Goal: Information Seeking & Learning: Compare options

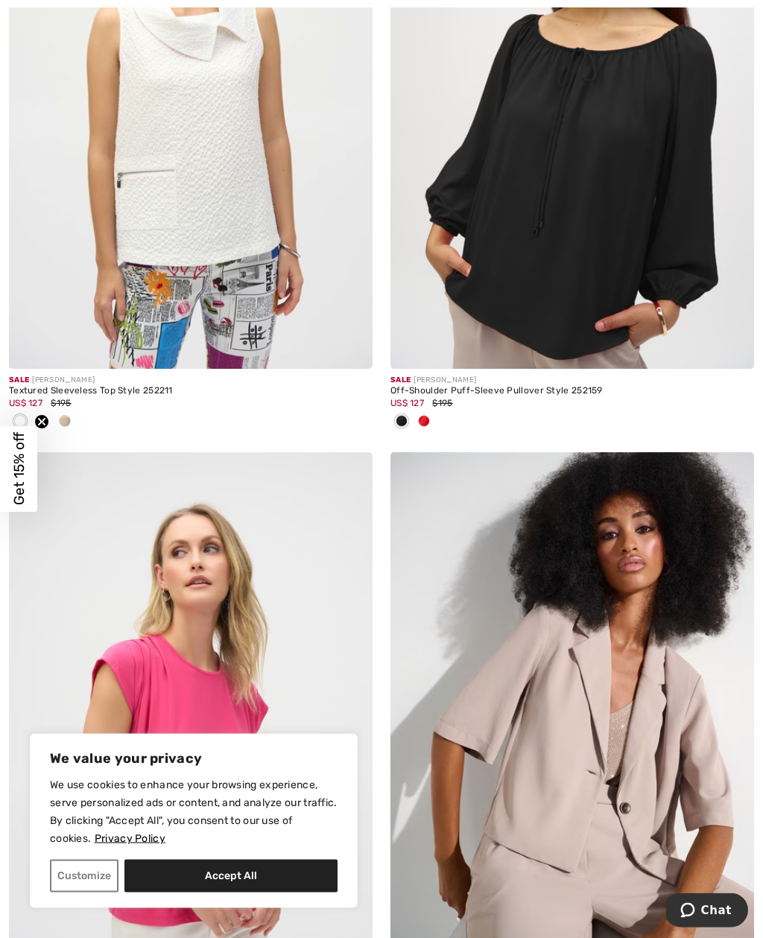
scroll to position [378, 0]
click at [232, 390] on div "Textured Sleeveless Top Style 252211" at bounding box center [191, 391] width 364 height 10
click at [238, 253] on img at bounding box center [191, 95] width 364 height 545
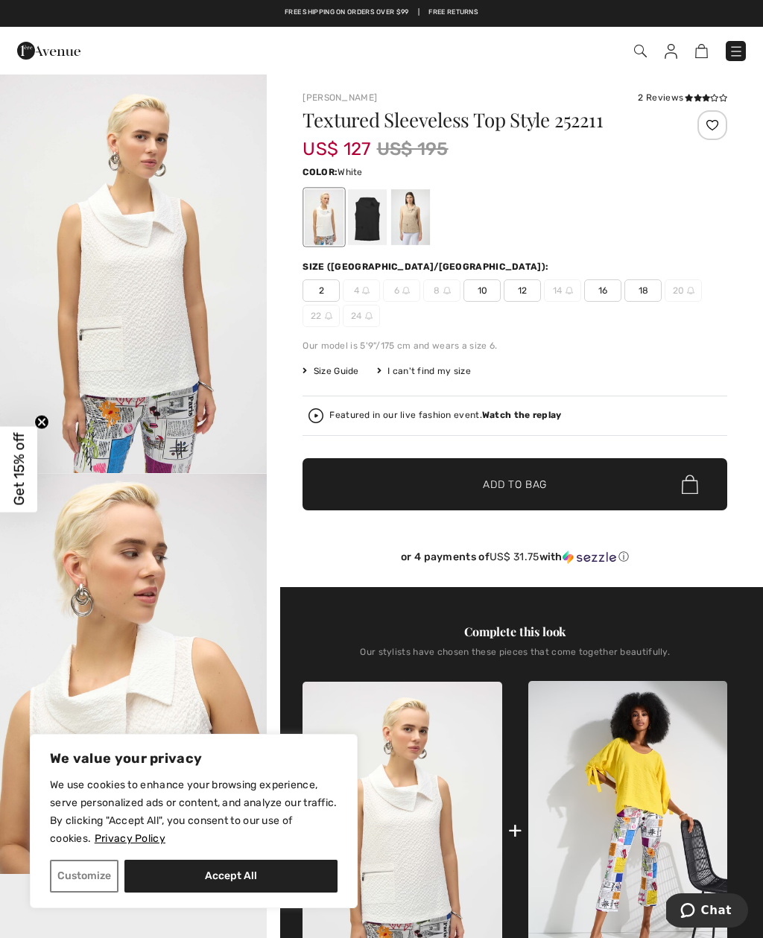
click at [411, 228] on div at bounding box center [410, 217] width 39 height 56
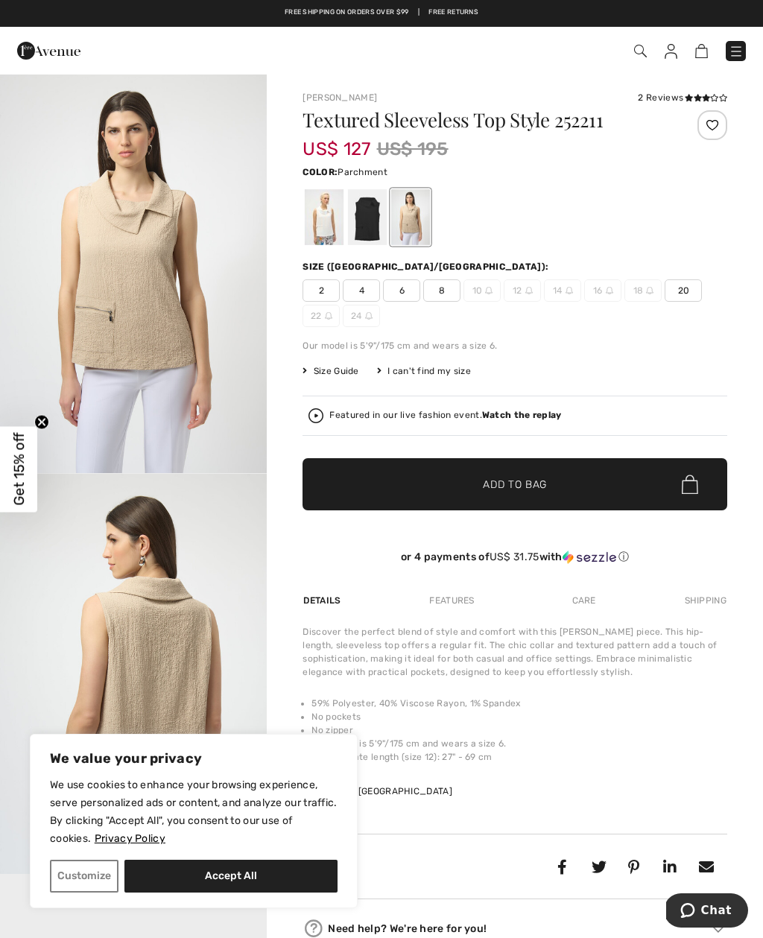
click at [375, 221] on div at bounding box center [367, 217] width 39 height 56
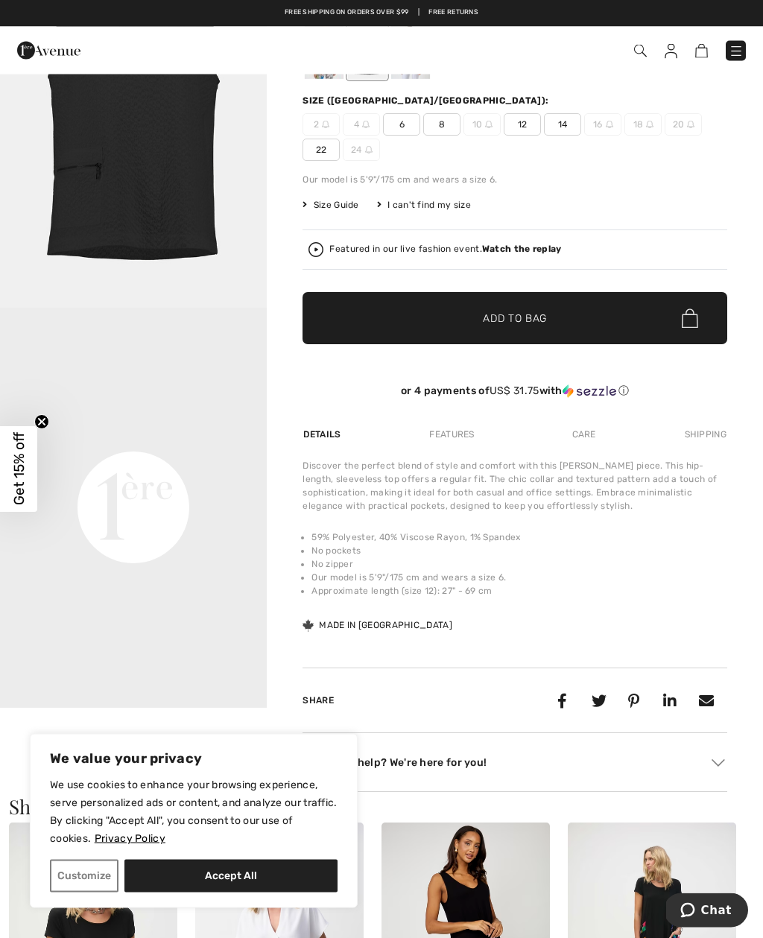
scroll to position [214, 0]
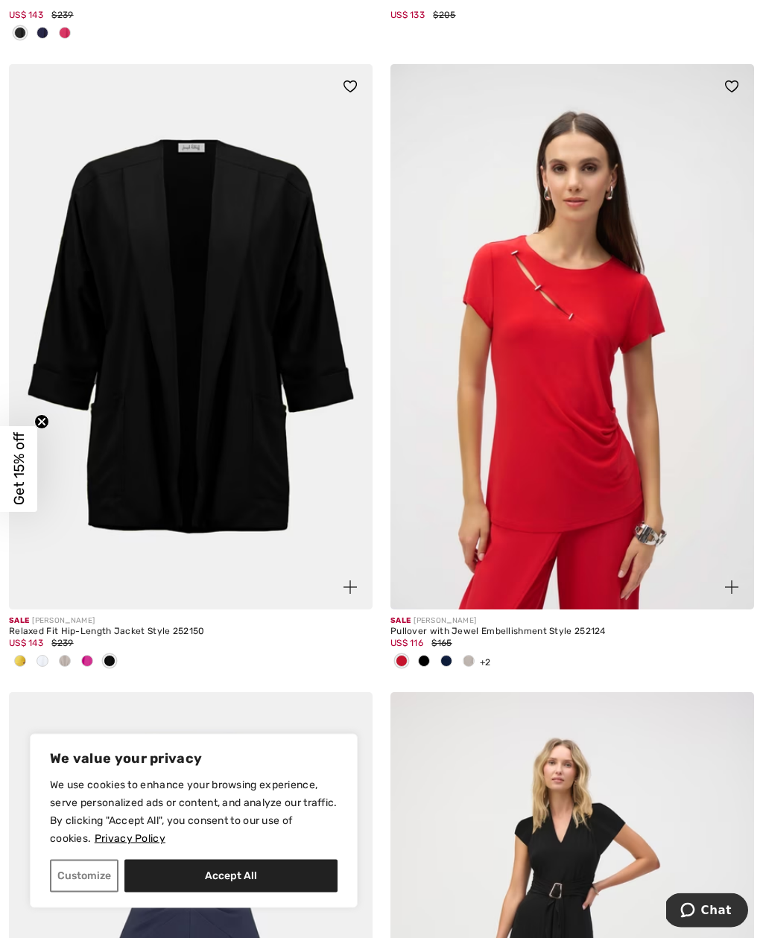
scroll to position [4612, 0]
click at [248, 438] on img at bounding box center [191, 336] width 364 height 545
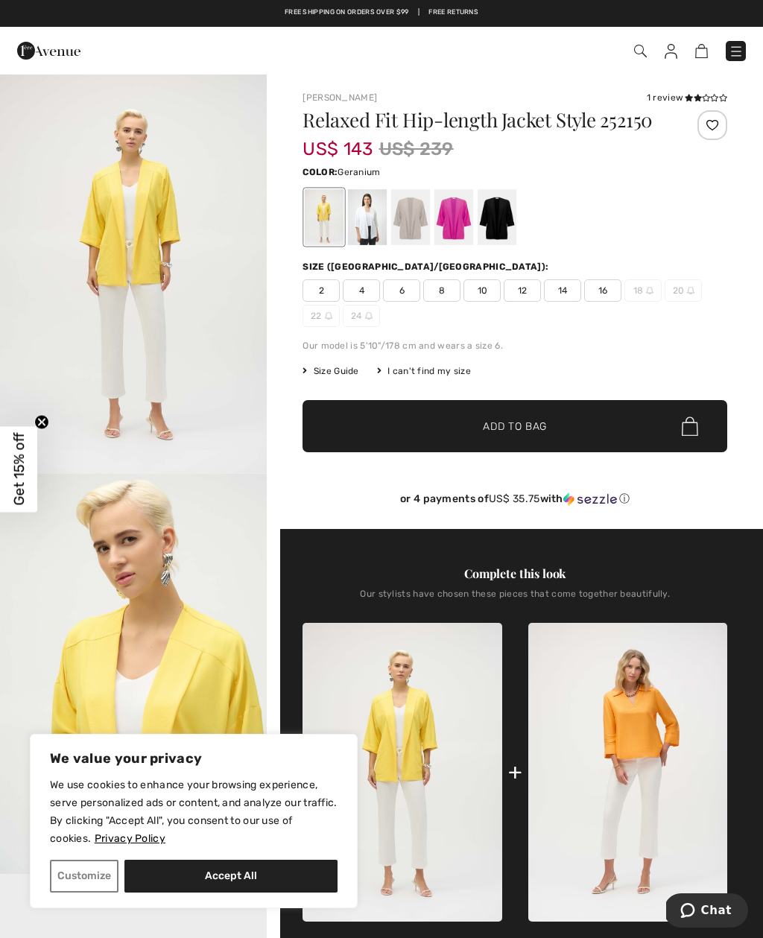
click at [460, 231] on div at bounding box center [453, 217] width 39 height 56
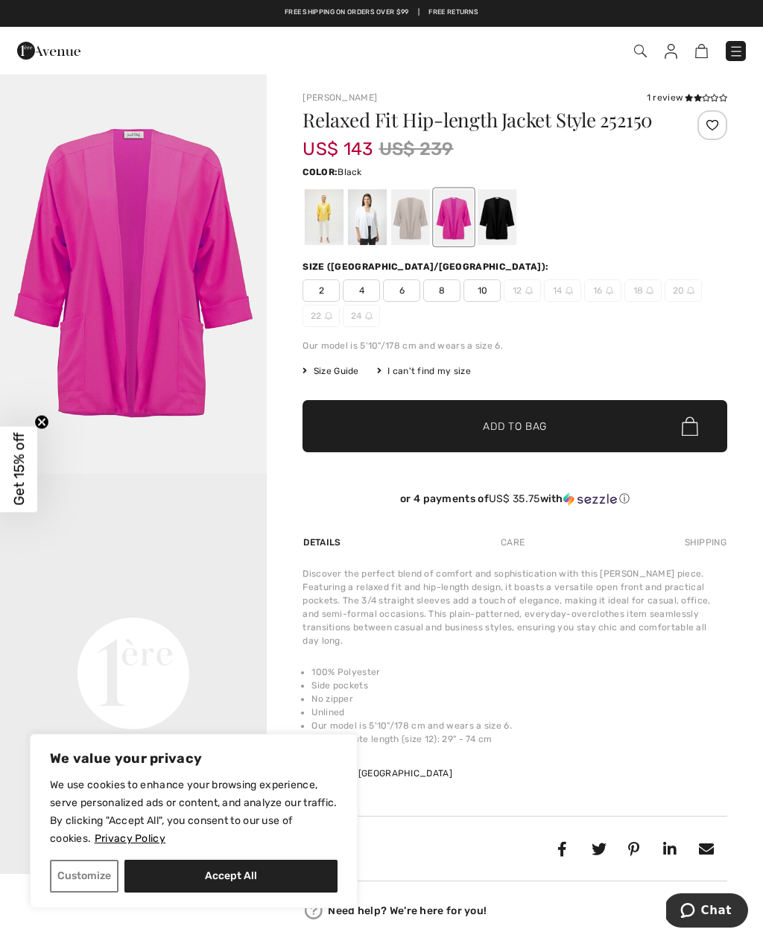
click at [508, 224] on div at bounding box center [497, 217] width 39 height 56
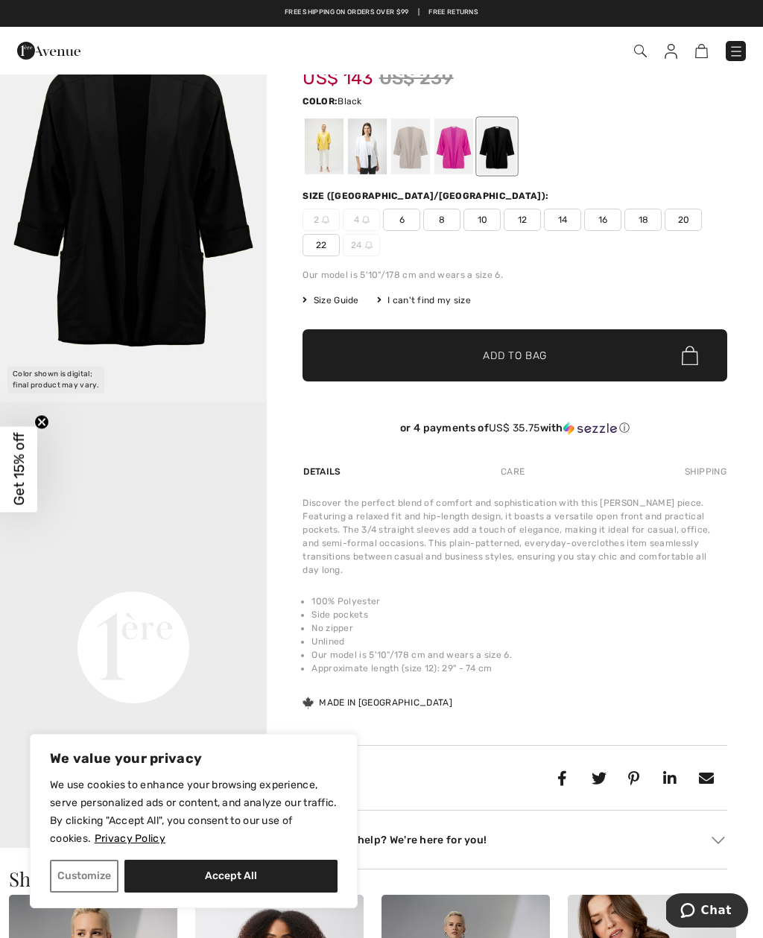
scroll to position [40, 0]
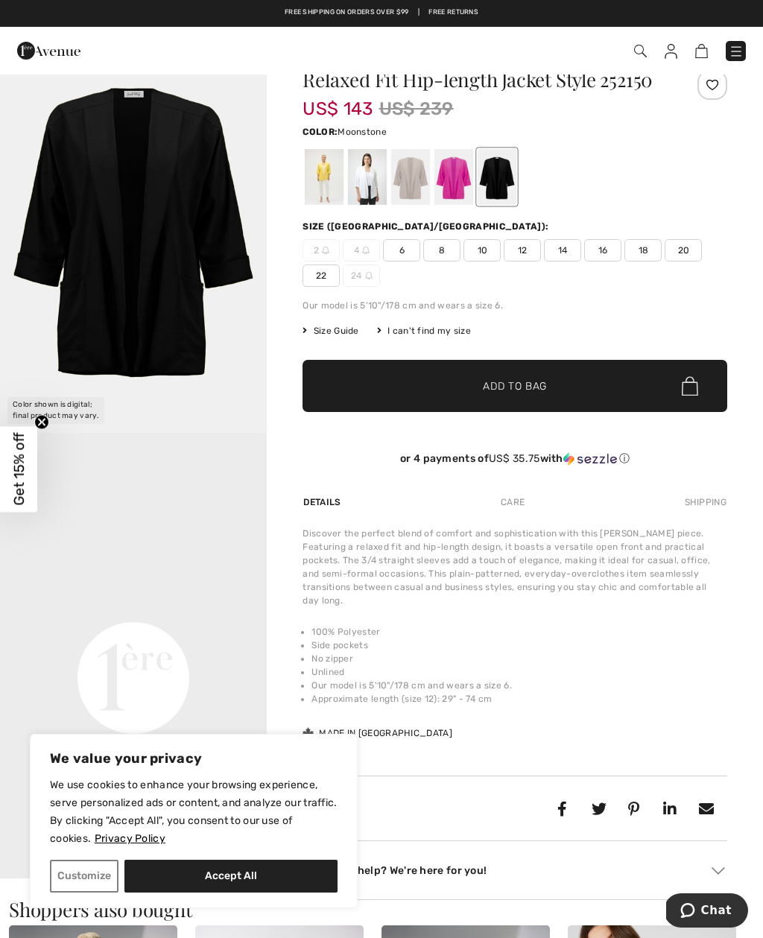
click at [412, 182] on div at bounding box center [410, 177] width 39 height 56
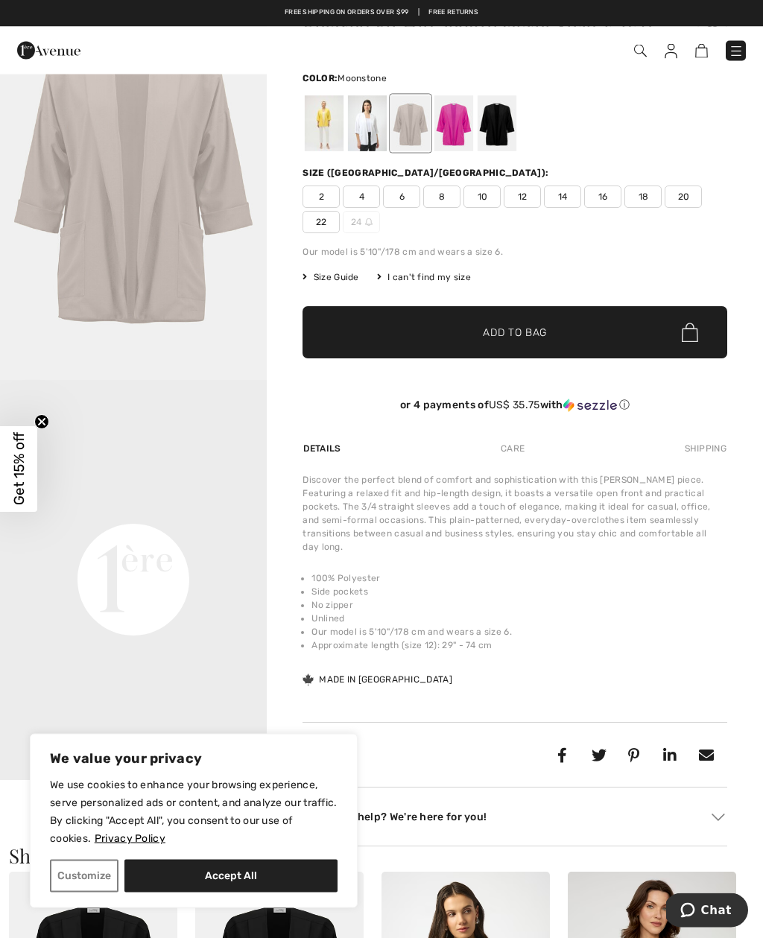
scroll to position [104, 0]
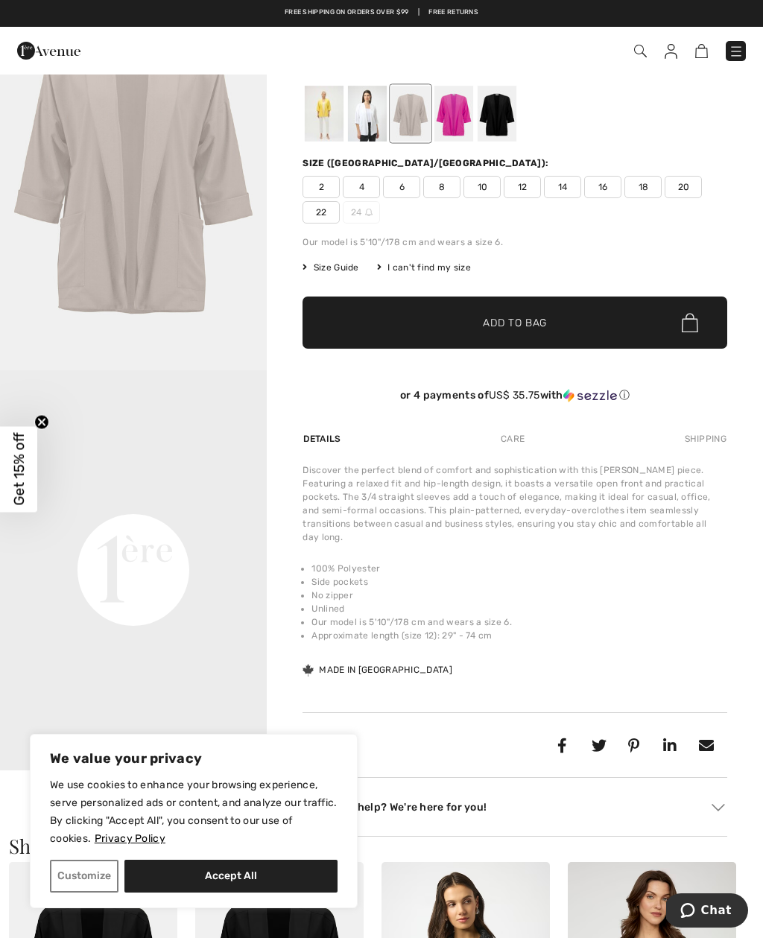
click at [194, 388] on video "Your browser does not support the video tag." at bounding box center [133, 436] width 267 height 133
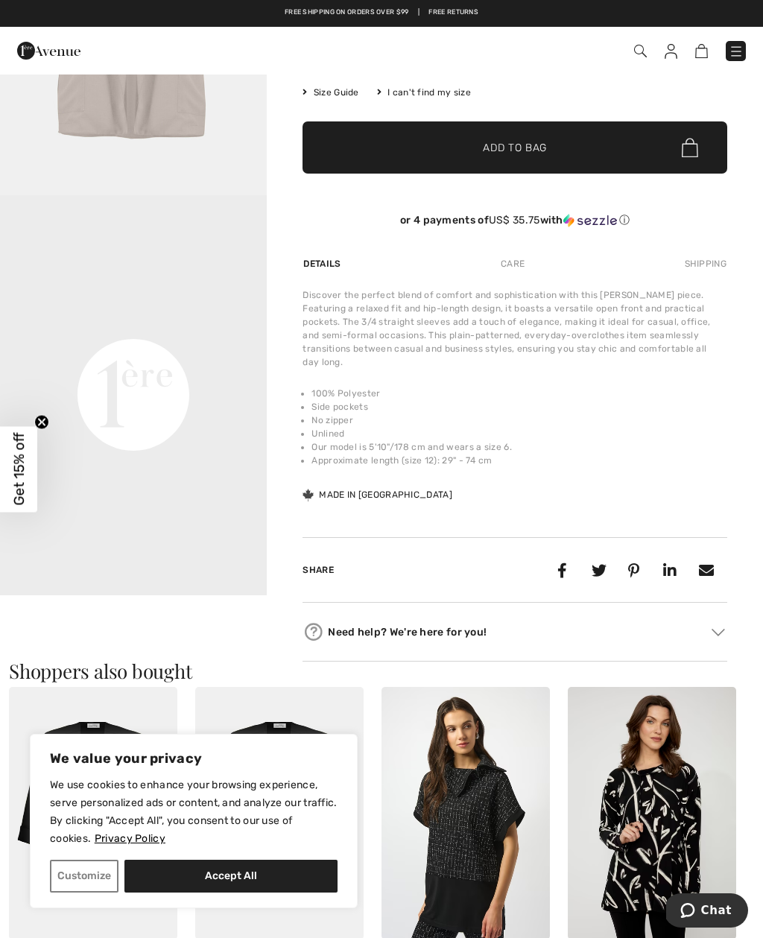
scroll to position [282, 0]
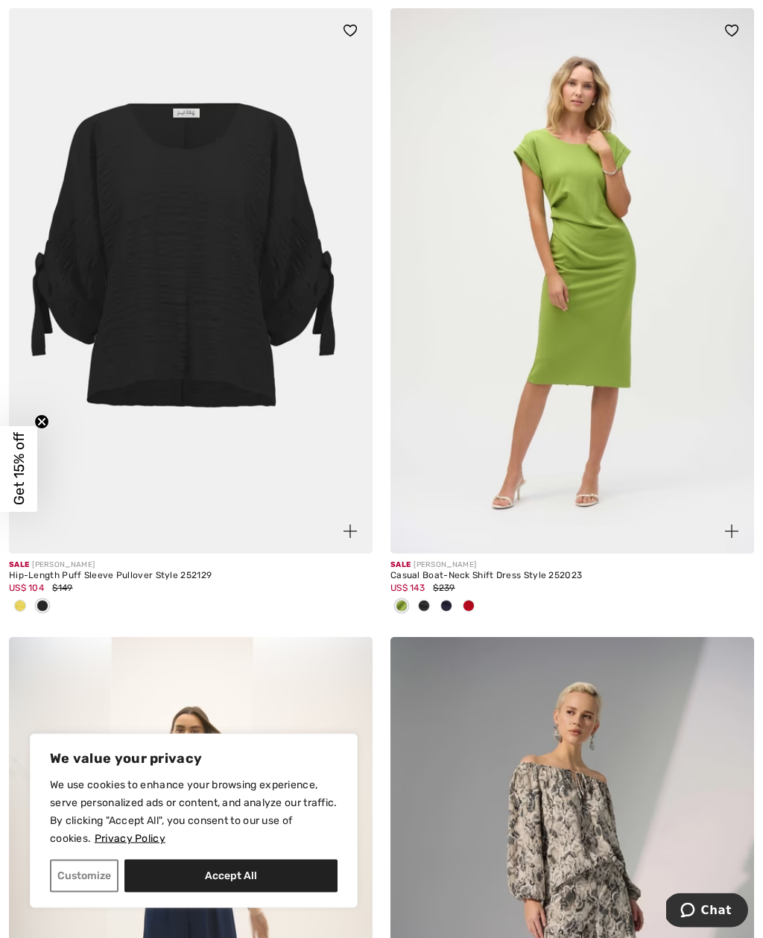
scroll to position [5925, 0]
click at [218, 360] on img at bounding box center [191, 280] width 364 height 545
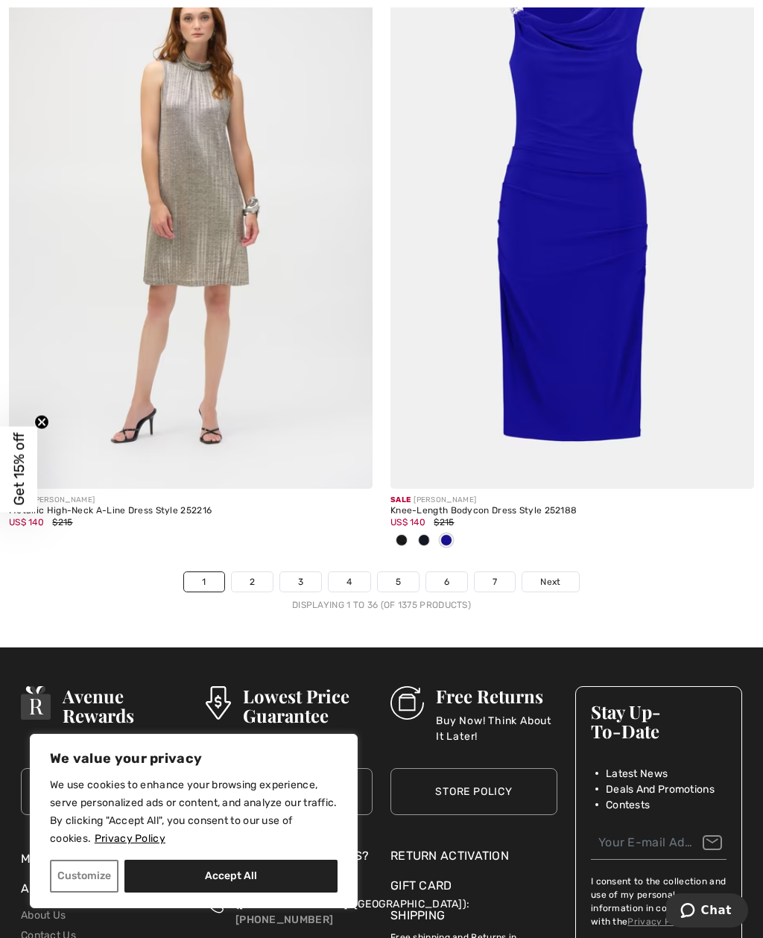
scroll to position [11227, 0]
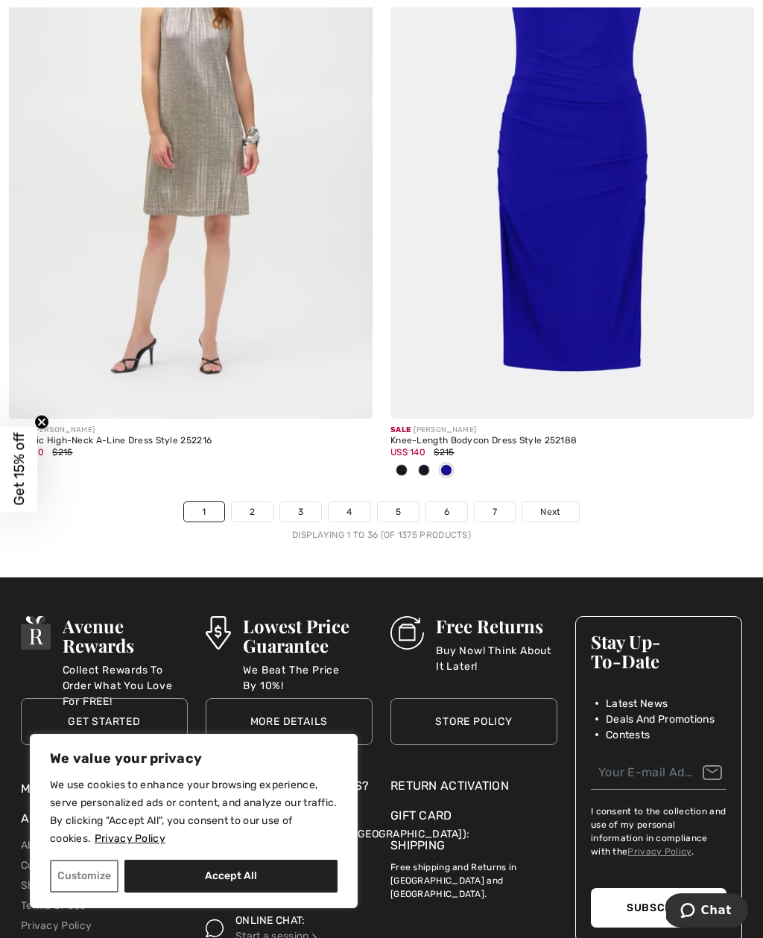
click at [302, 505] on link "3" at bounding box center [300, 511] width 41 height 19
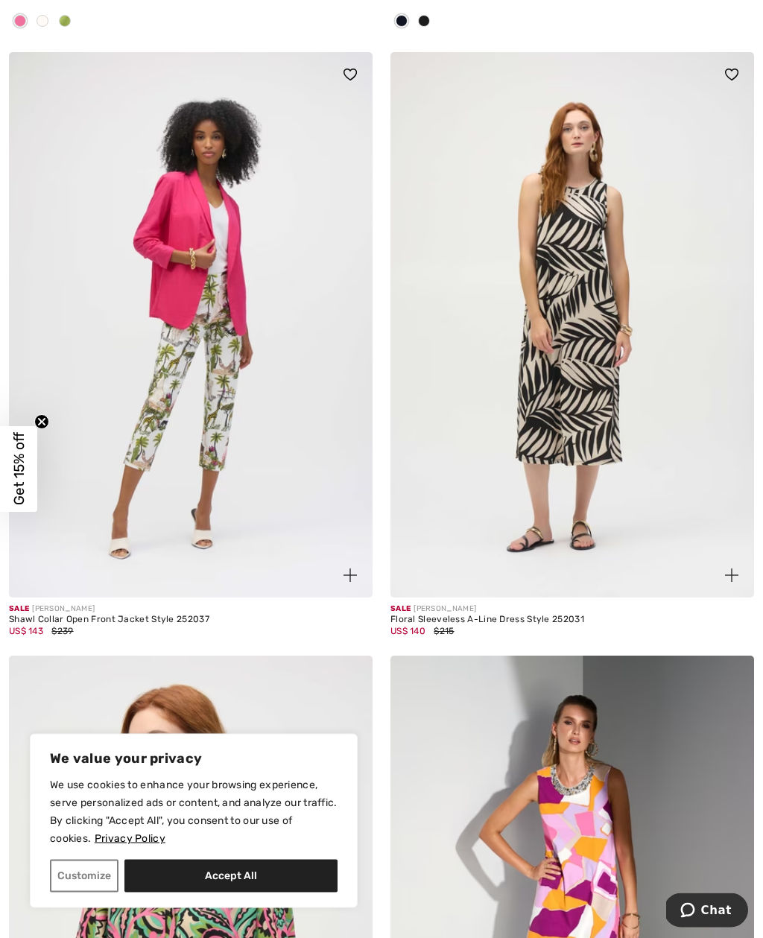
scroll to position [1386, 0]
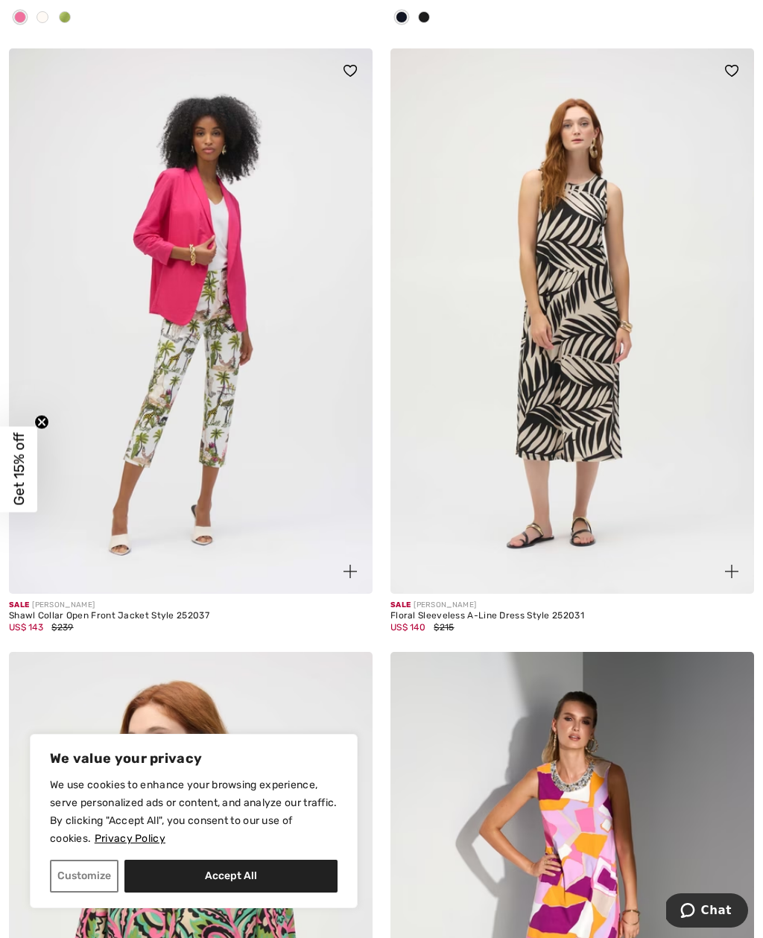
click at [466, 377] on img at bounding box center [572, 320] width 364 height 545
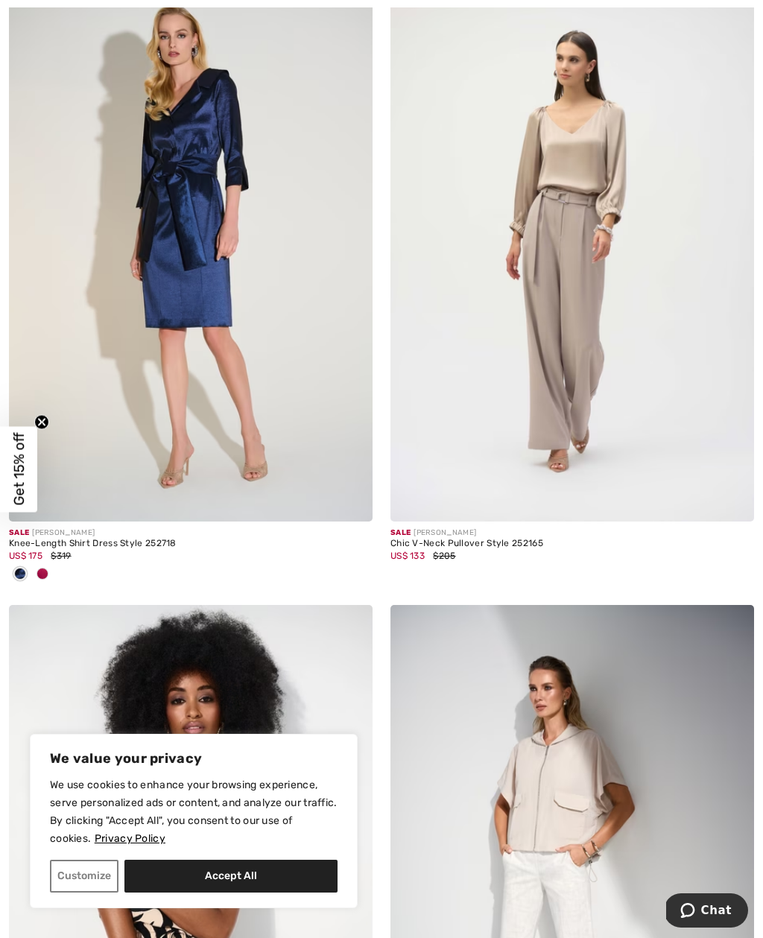
scroll to position [5911, 0]
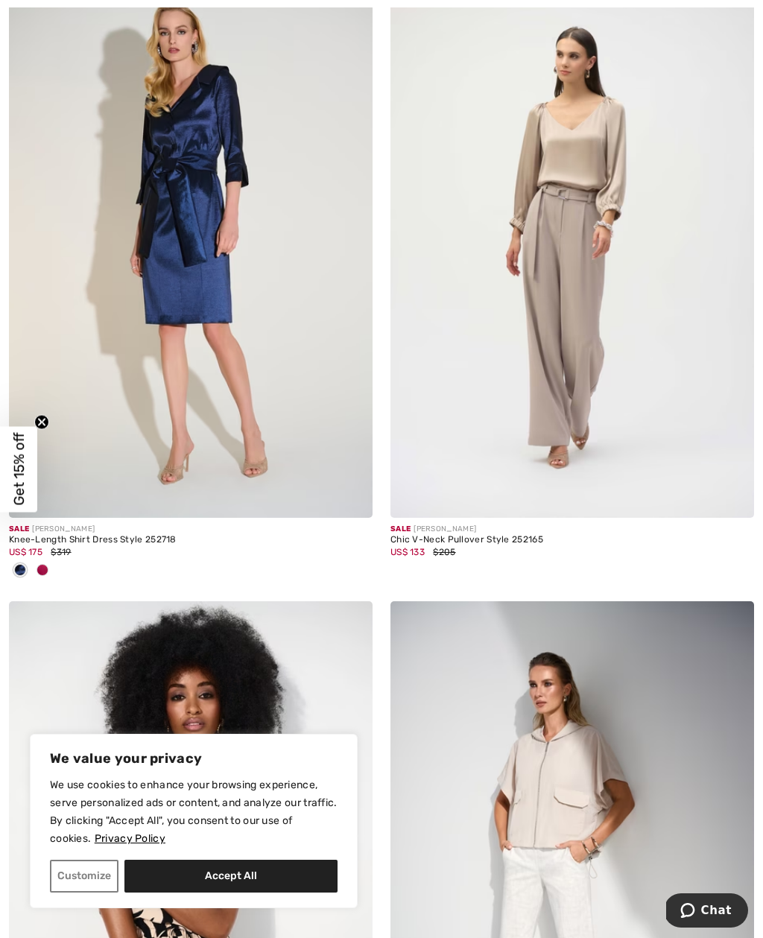
click at [601, 342] on img at bounding box center [572, 244] width 364 height 545
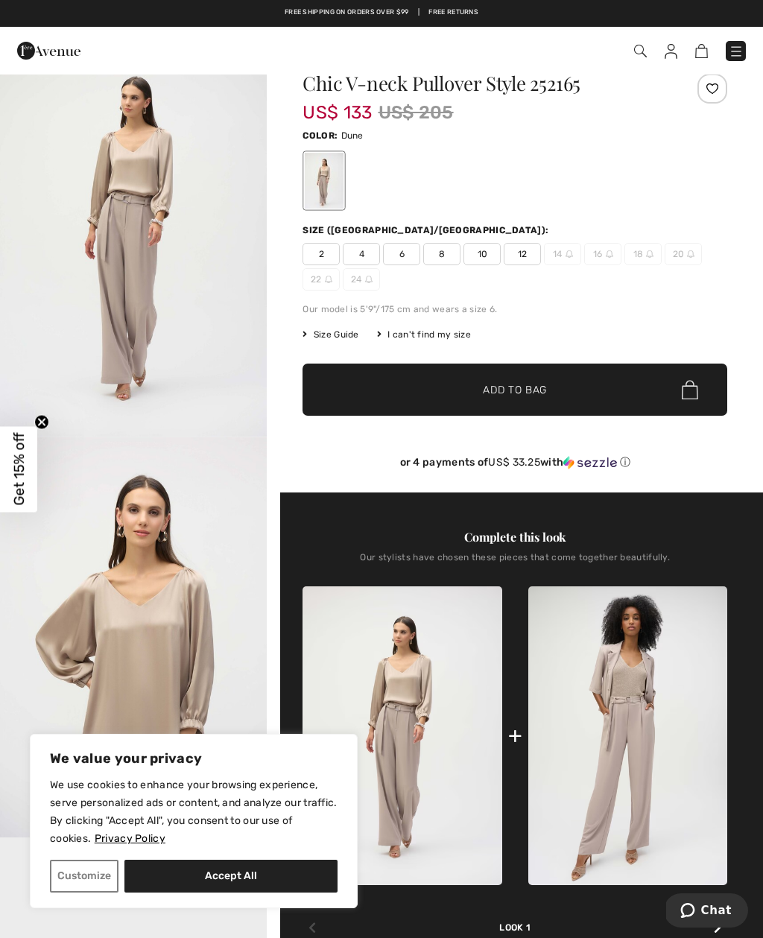
scroll to position [26, 0]
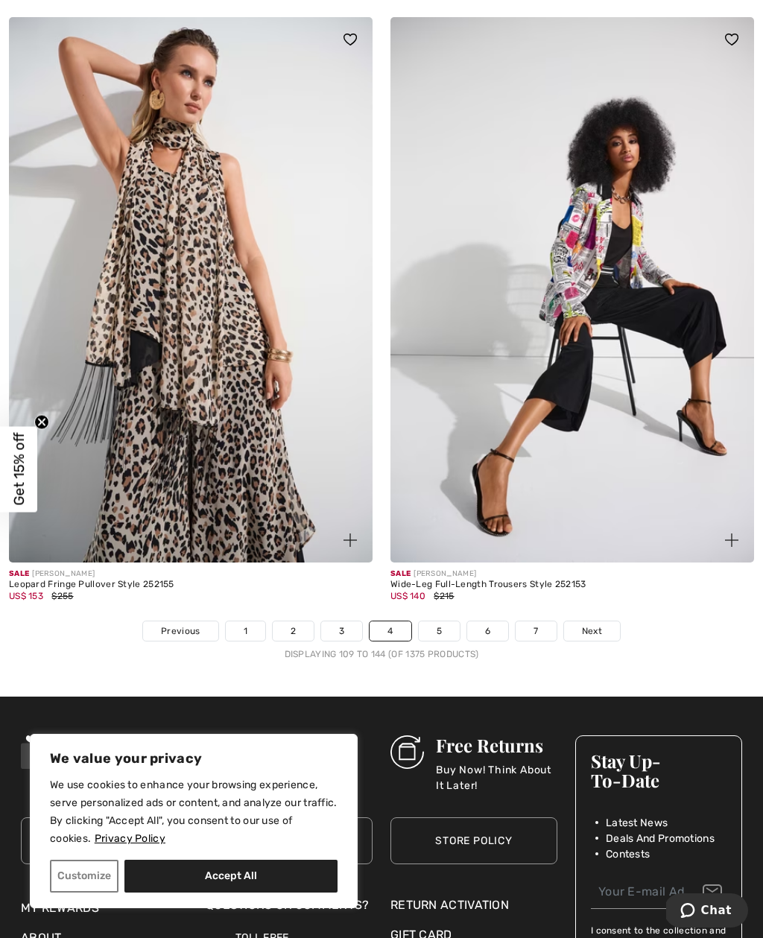
scroll to position [10892, 0]
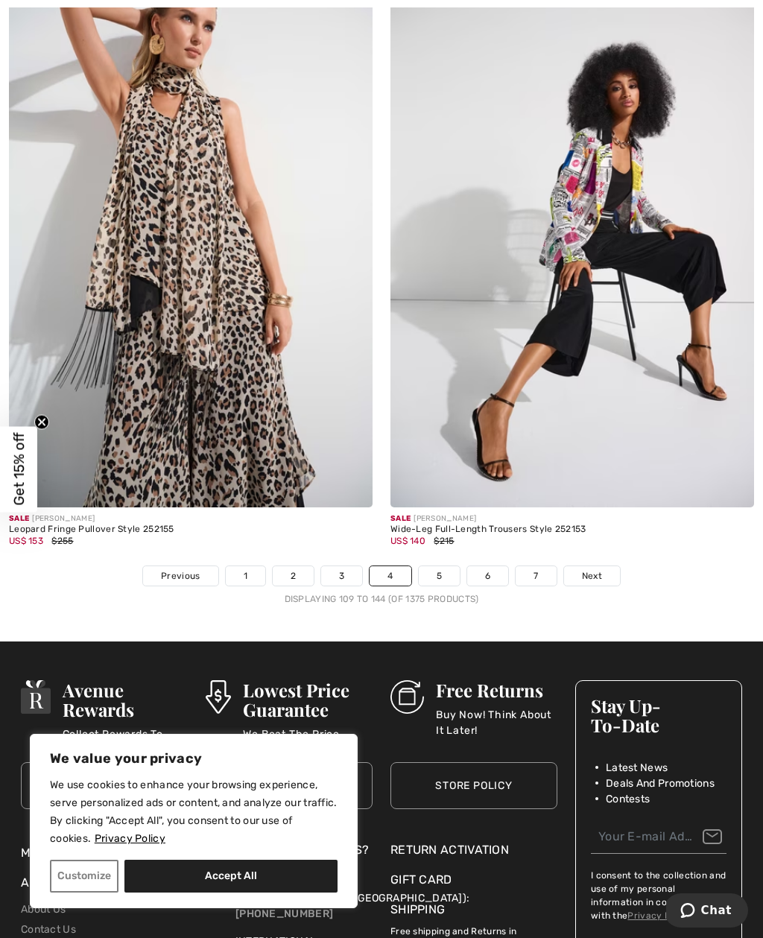
click at [450, 566] on link "5" at bounding box center [439, 575] width 41 height 19
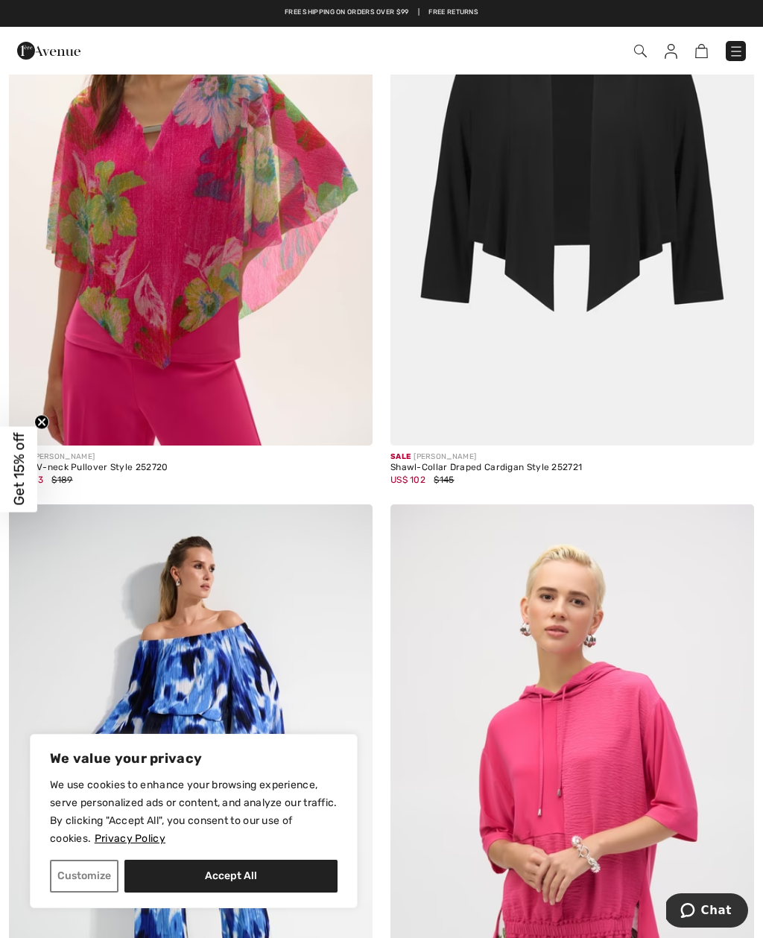
scroll to position [919, 0]
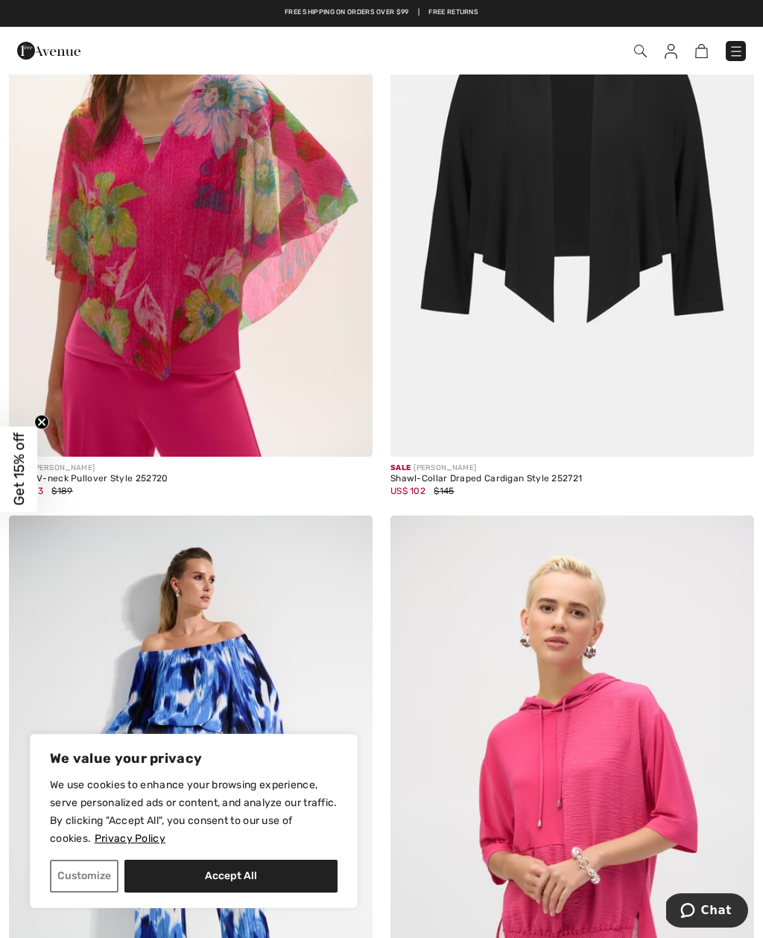
click at [584, 406] on img at bounding box center [572, 183] width 364 height 545
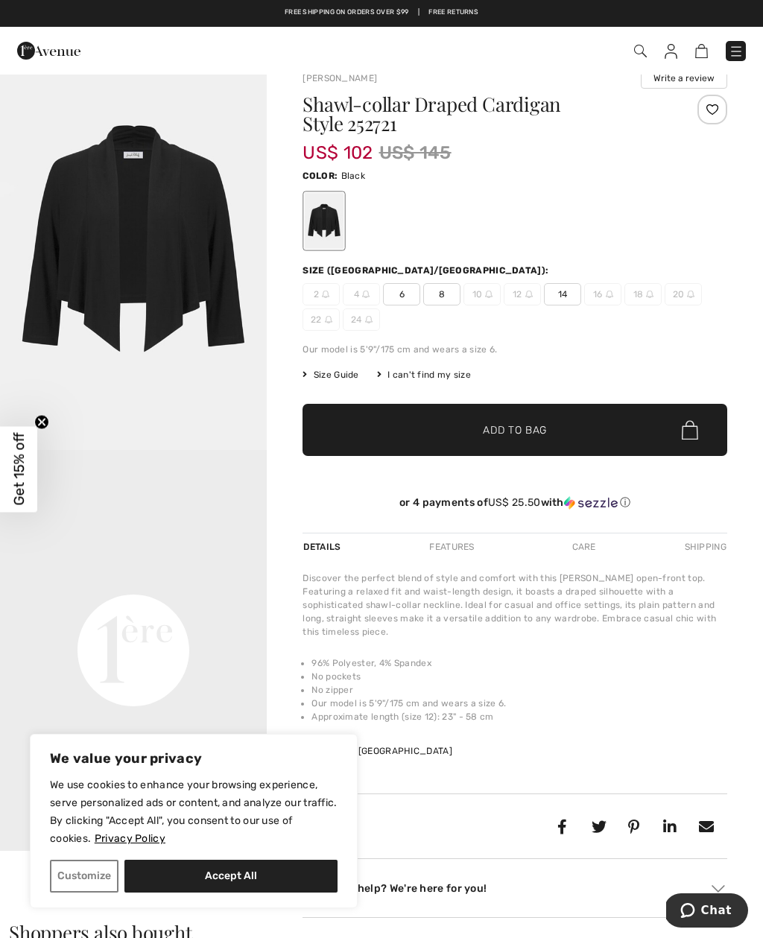
scroll to position [20, 0]
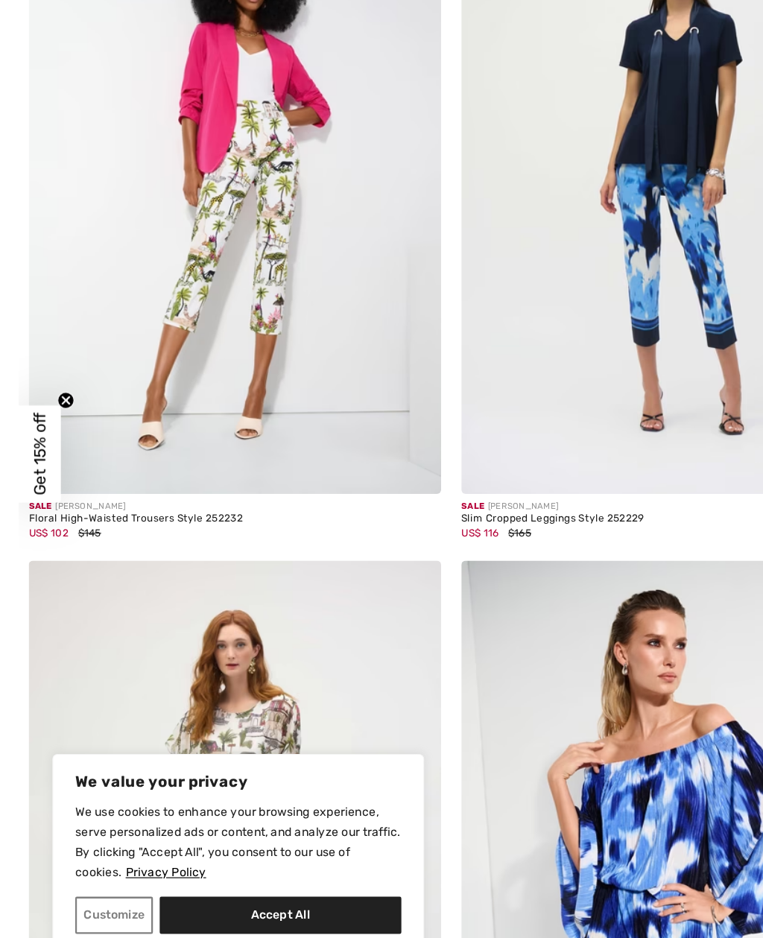
scroll to position [8454, 0]
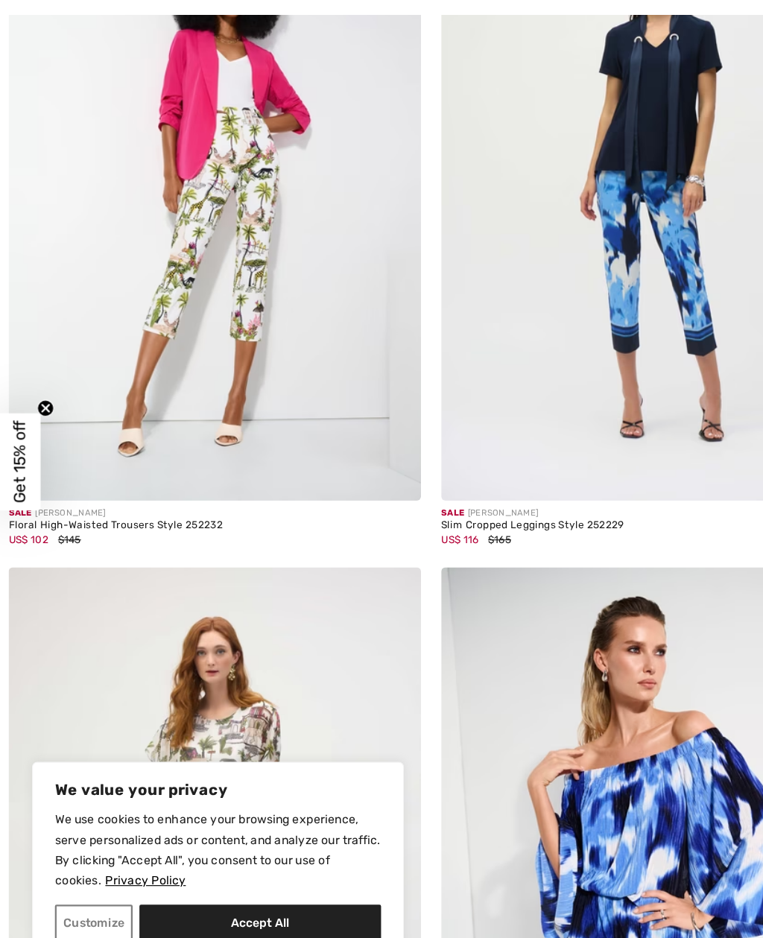
click at [224, 255] on img at bounding box center [191, 230] width 364 height 545
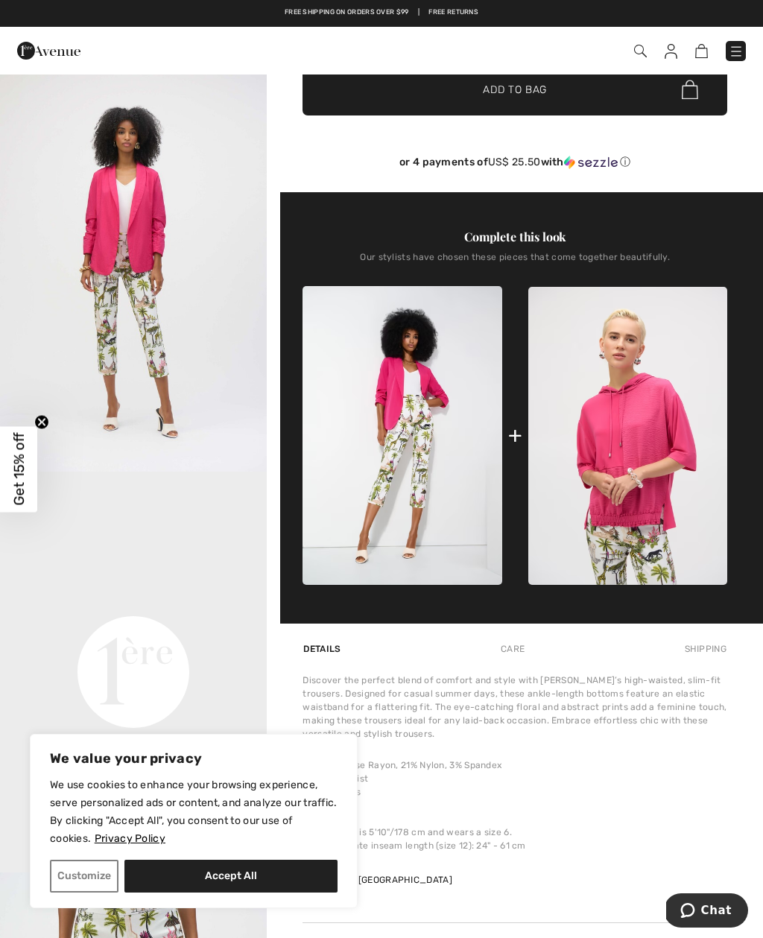
scroll to position [400, 0]
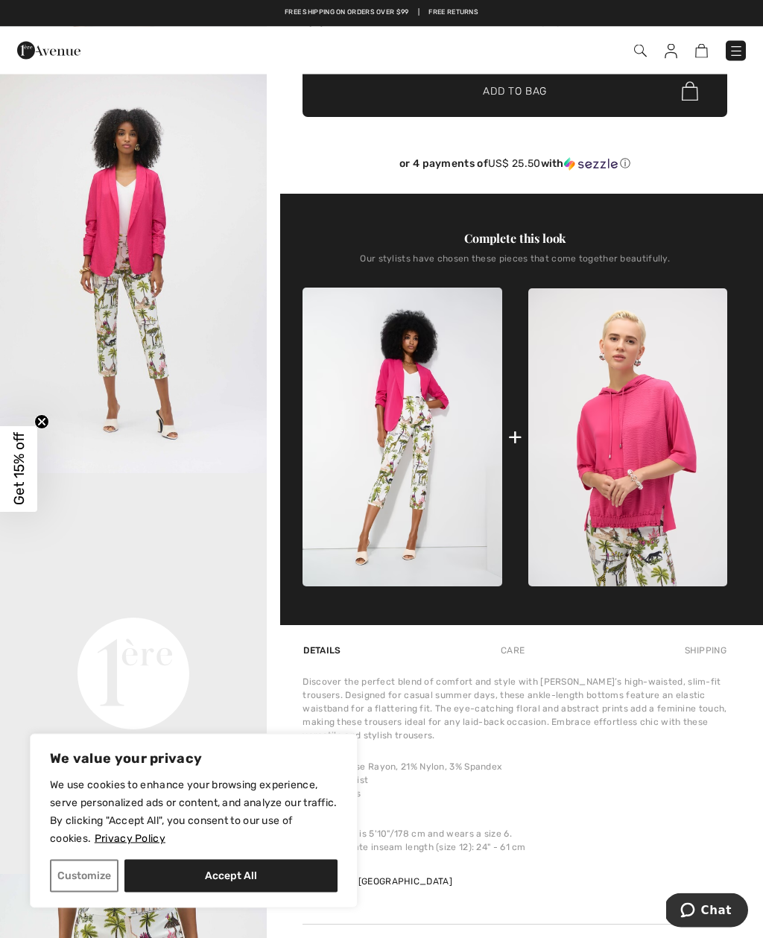
click at [427, 445] on img at bounding box center [402, 437] width 199 height 299
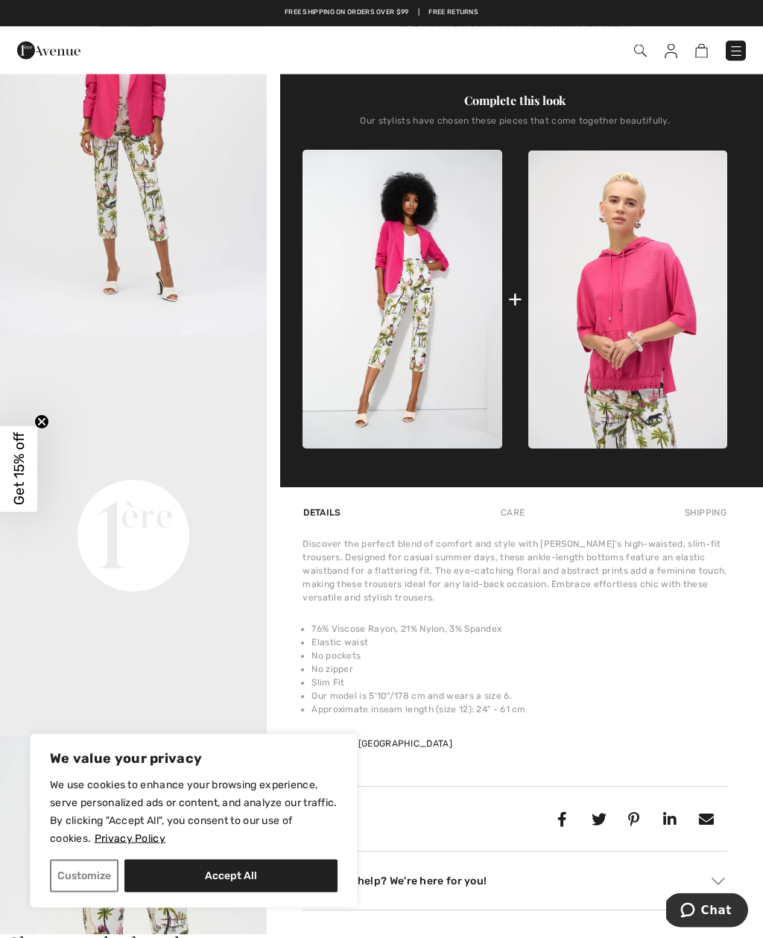
scroll to position [551, 0]
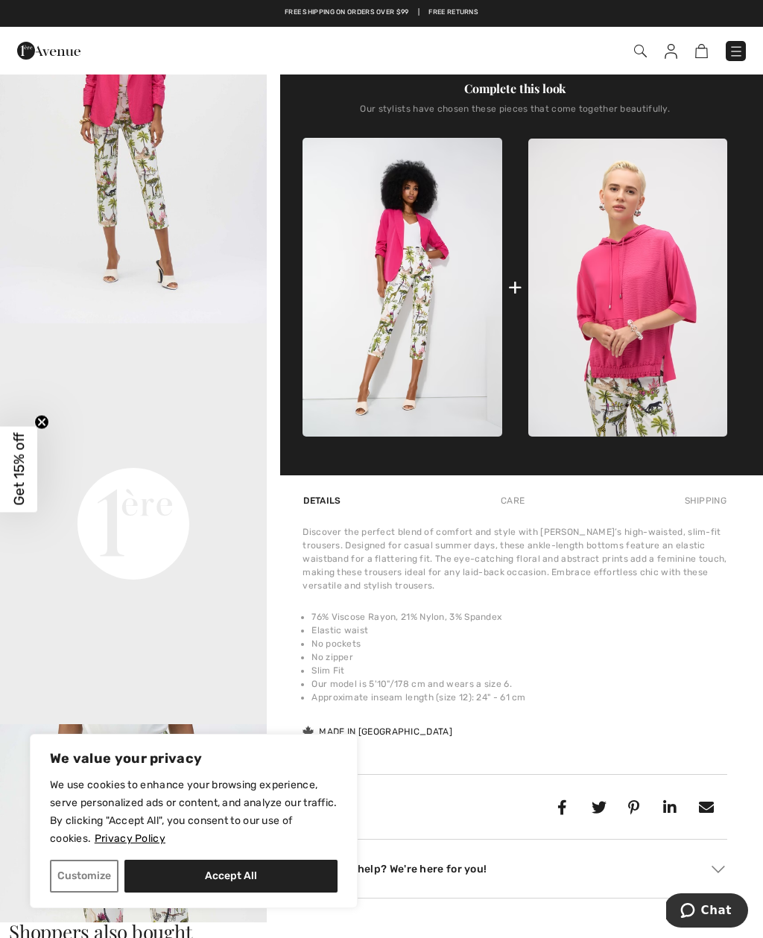
click at [383, 399] on img at bounding box center [402, 287] width 199 height 299
click at [407, 335] on img at bounding box center [402, 287] width 199 height 299
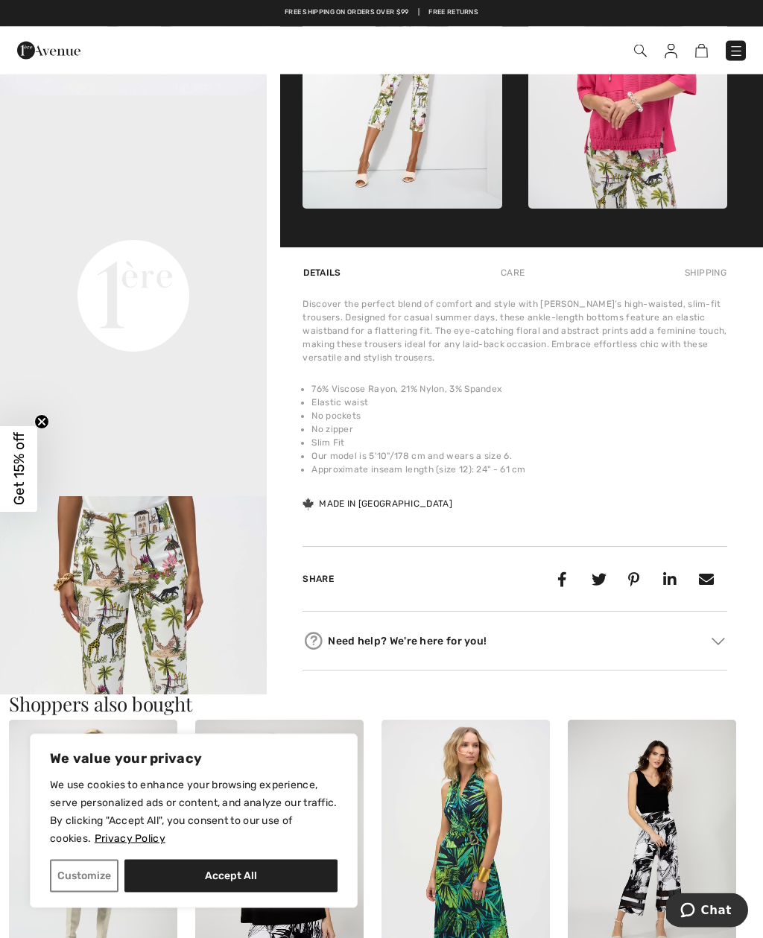
scroll to position [772, 0]
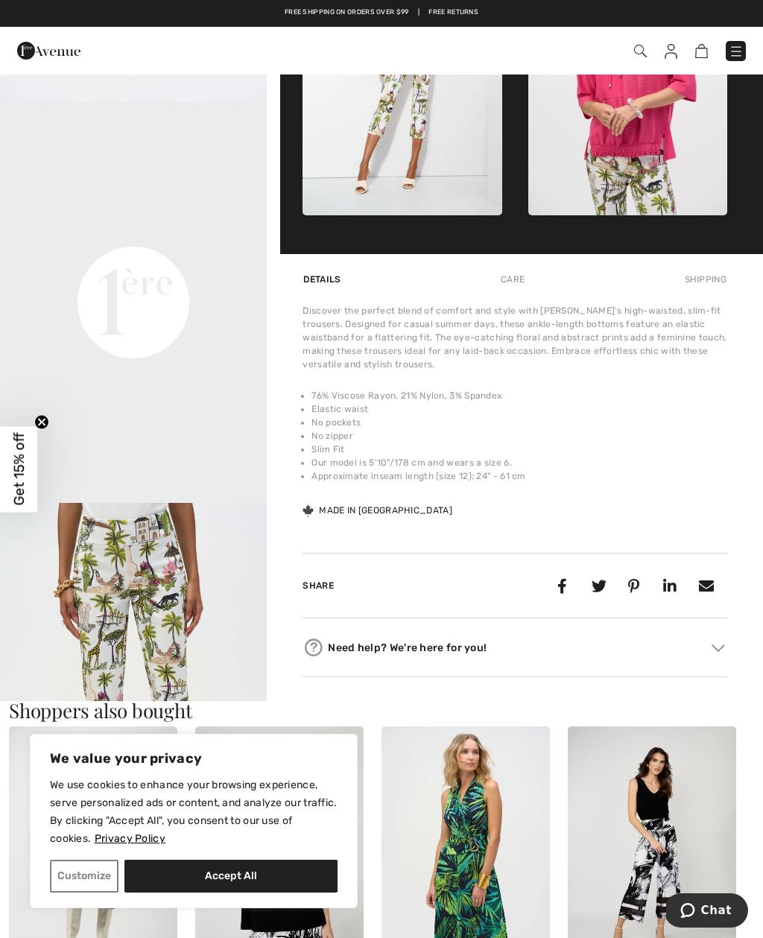
click at [383, 254] on div "Complete this look Our stylists have chosen these pieces that come together bea…" at bounding box center [515, 38] width 425 height 431
click at [408, 174] on img at bounding box center [402, 66] width 199 height 299
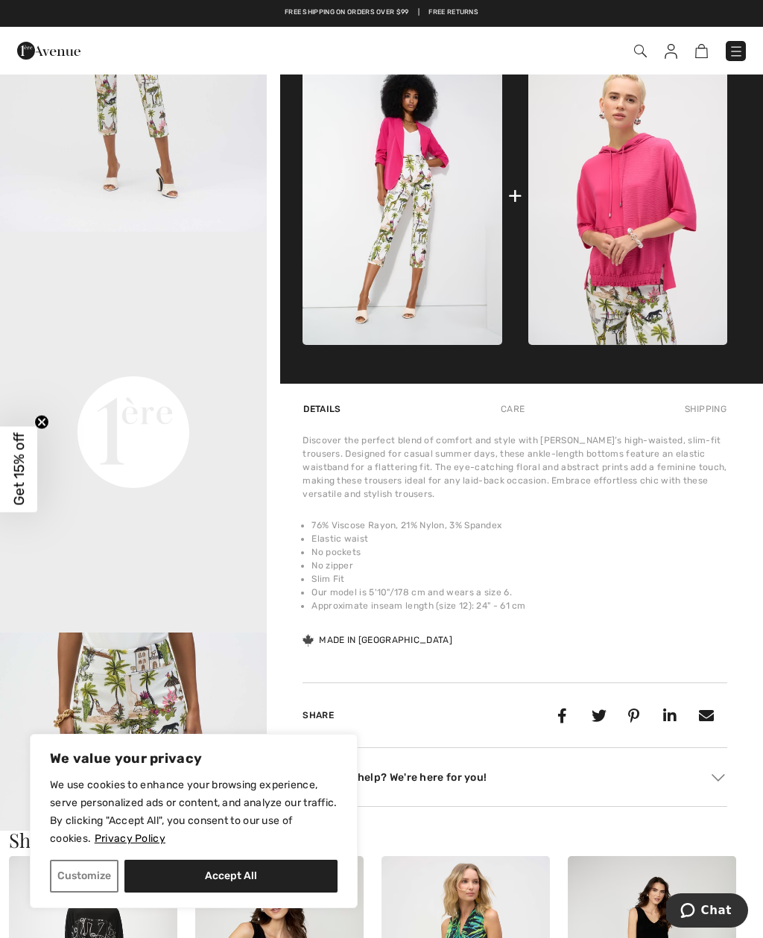
scroll to position [642, 0]
click at [518, 213] on div "+" at bounding box center [515, 197] width 14 height 34
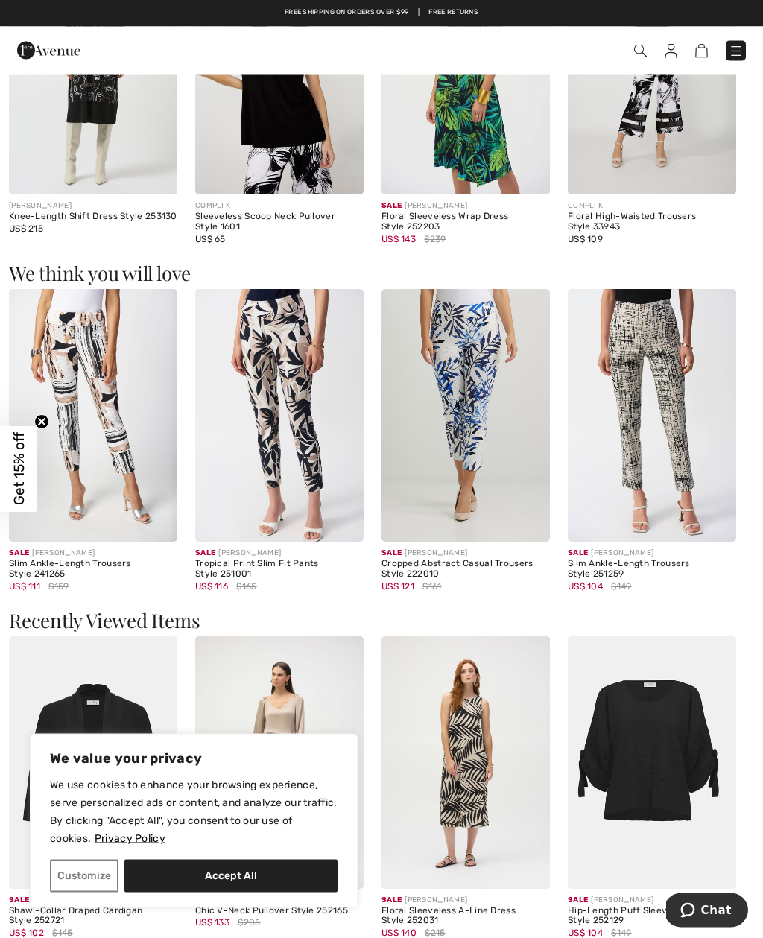
scroll to position [1536, 0]
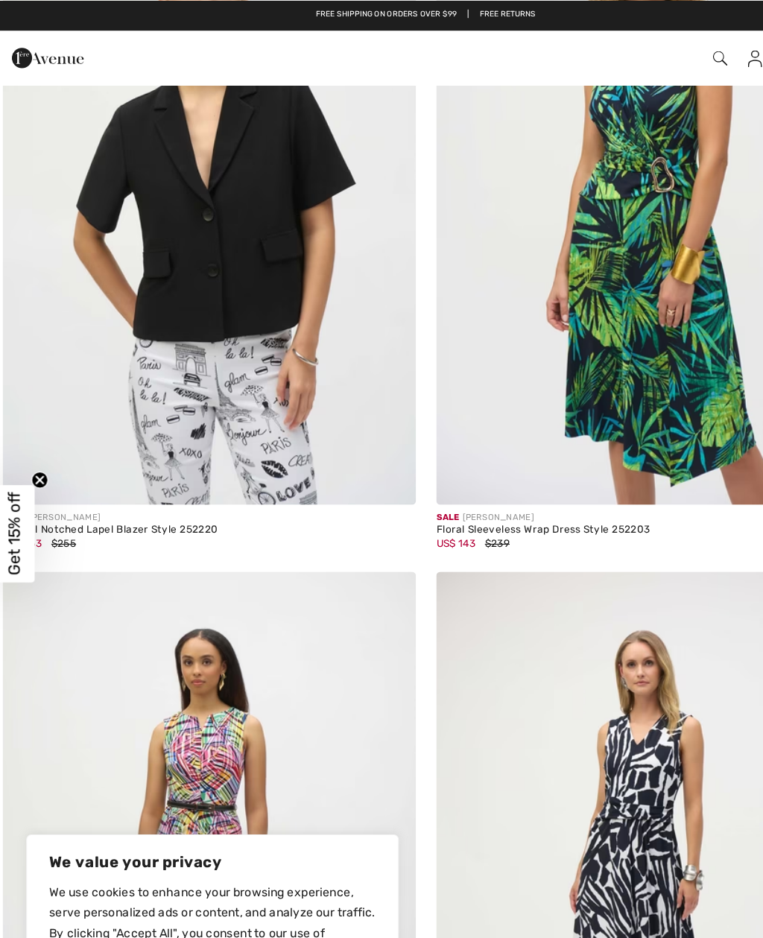
scroll to position [9722, 0]
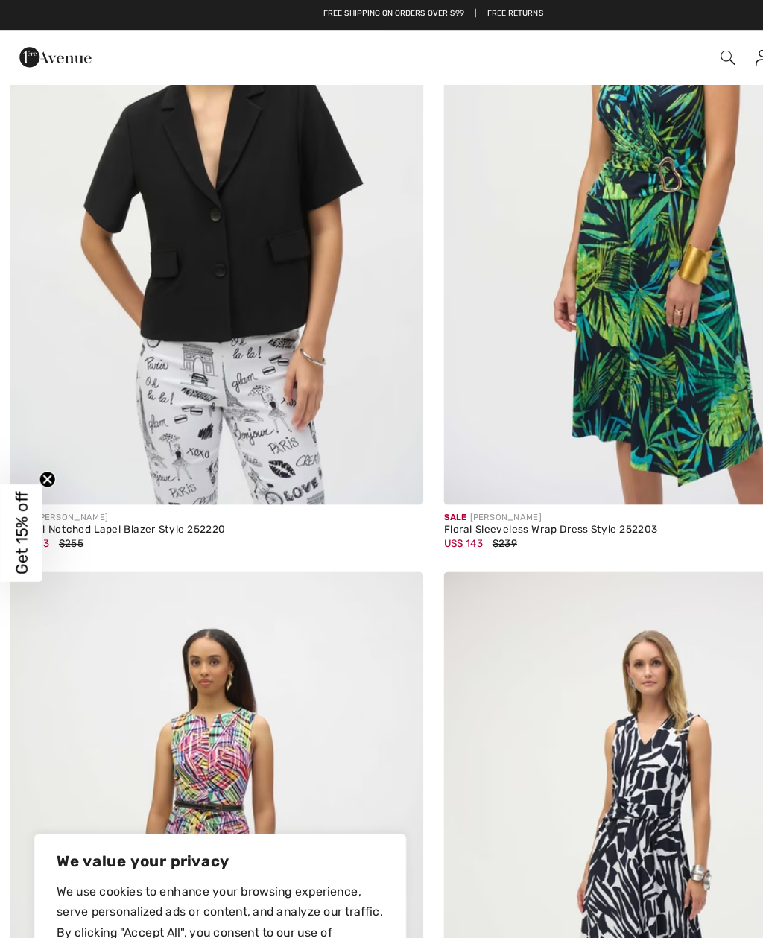
click at [230, 239] on img at bounding box center [191, 171] width 364 height 545
